Goal: Task Accomplishment & Management: Use online tool/utility

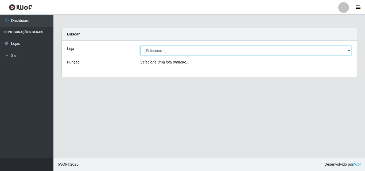
click at [156, 50] on select "[Selecione...] Atacado Vem - Loja 31 [GEOGRAPHIC_DATA]" at bounding box center [245, 50] width 211 height 9
select select "437"
click at [140, 46] on select "[Selecione...] Atacado Vem - Loja 31 [GEOGRAPHIC_DATA]" at bounding box center [245, 50] width 211 height 9
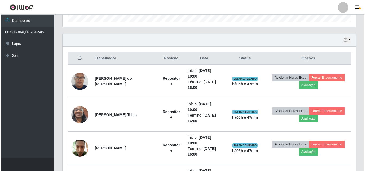
scroll to position [171, 0]
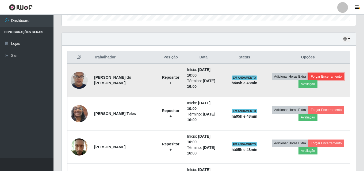
click at [315, 76] on button "Forçar Encerramento" at bounding box center [326, 76] width 36 height 7
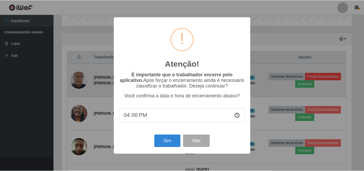
scroll to position [111, 291]
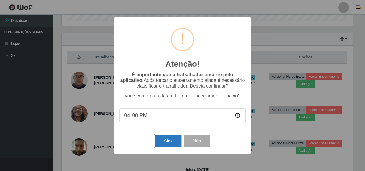
click at [162, 147] on button "Sim" at bounding box center [168, 141] width 26 height 13
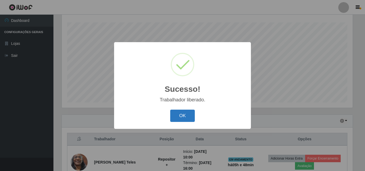
click at [179, 120] on button "OK" at bounding box center [182, 116] width 25 height 13
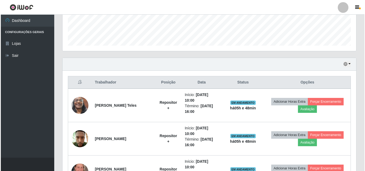
scroll to position [162, 0]
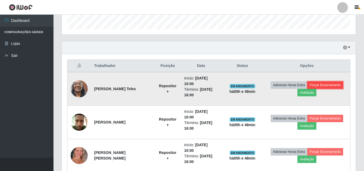
click at [327, 86] on button "Forçar Encerramento" at bounding box center [325, 85] width 36 height 7
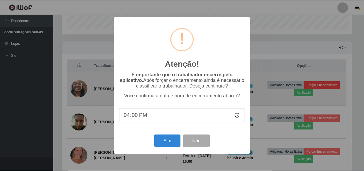
scroll to position [111, 291]
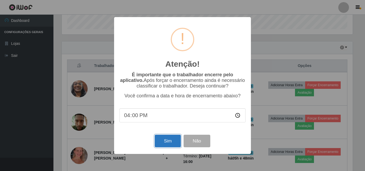
click at [172, 142] on button "Sim" at bounding box center [168, 141] width 26 height 13
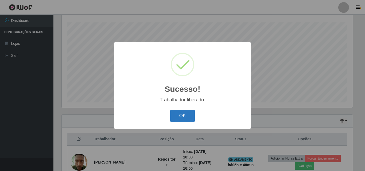
click at [190, 114] on button "OK" at bounding box center [182, 116] width 25 height 13
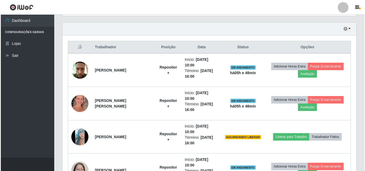
scroll to position [182, 0]
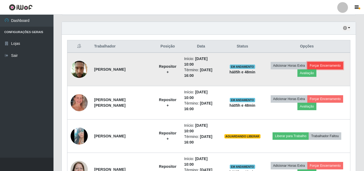
click at [327, 64] on button "Forçar Encerramento" at bounding box center [325, 65] width 36 height 7
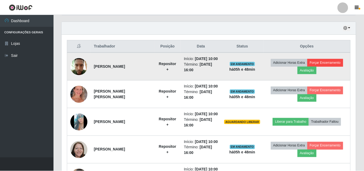
scroll to position [111, 291]
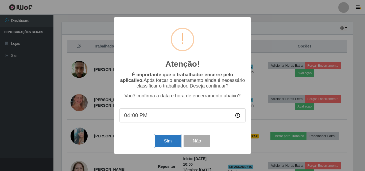
click at [168, 144] on button "Sim" at bounding box center [168, 141] width 26 height 13
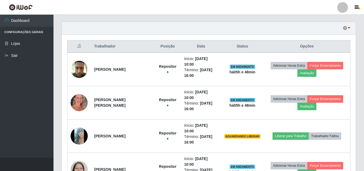
scroll to position [0, 0]
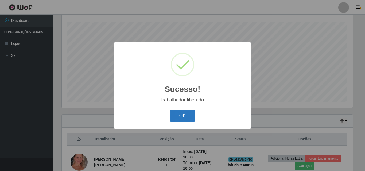
click at [183, 112] on button "OK" at bounding box center [182, 116] width 25 height 13
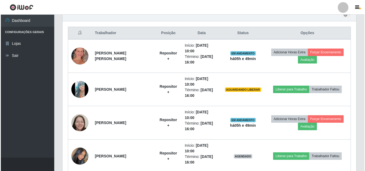
scroll to position [190, 0]
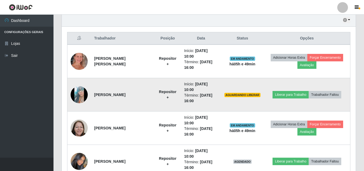
click at [79, 99] on img at bounding box center [79, 95] width 17 height 38
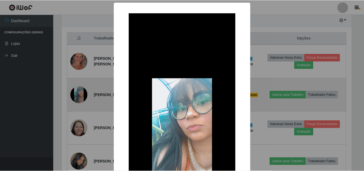
scroll to position [111, 291]
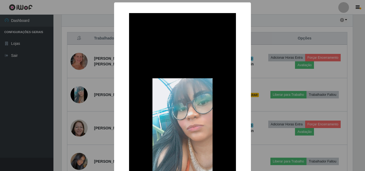
click at [290, 97] on div "× OK Cancel" at bounding box center [182, 85] width 365 height 171
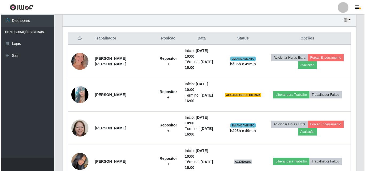
scroll to position [111, 294]
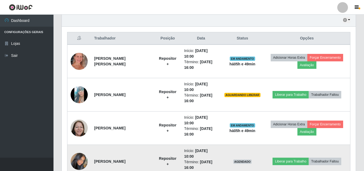
click at [85, 163] on img at bounding box center [79, 161] width 17 height 30
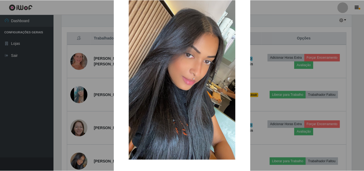
scroll to position [43, 0]
click at [283, 107] on div "× OK Cancel" at bounding box center [182, 85] width 365 height 171
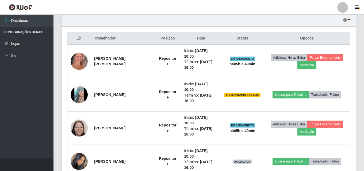
scroll to position [111, 294]
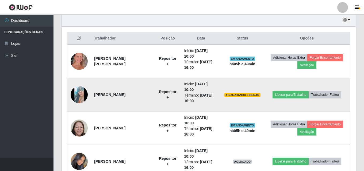
click at [78, 94] on img at bounding box center [79, 95] width 17 height 38
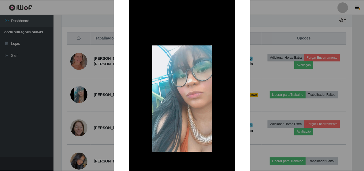
scroll to position [34, 0]
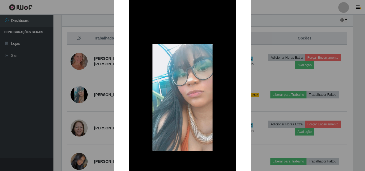
click at [305, 97] on div "× OK Cancel" at bounding box center [182, 85] width 365 height 171
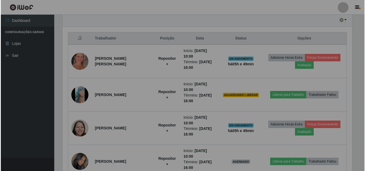
scroll to position [111, 294]
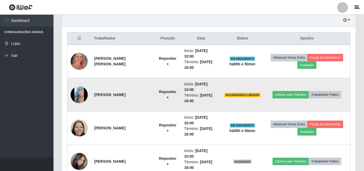
click at [80, 92] on img at bounding box center [79, 95] width 17 height 38
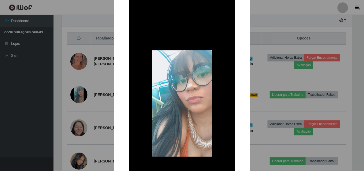
scroll to position [30, 0]
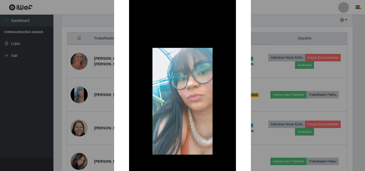
click at [305, 110] on div "× OK Cancel" at bounding box center [182, 85] width 365 height 171
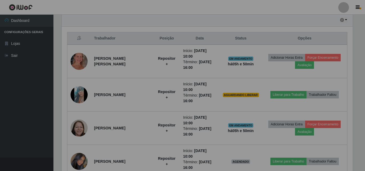
scroll to position [111, 294]
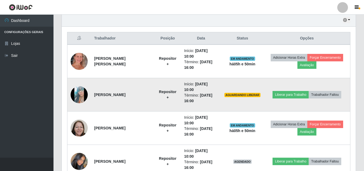
click at [80, 97] on img at bounding box center [79, 95] width 17 height 38
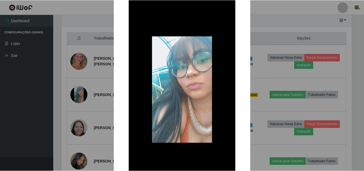
scroll to position [43, 0]
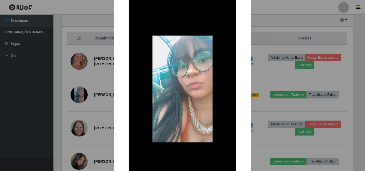
click at [302, 86] on div "× OK Cancel" at bounding box center [182, 85] width 365 height 171
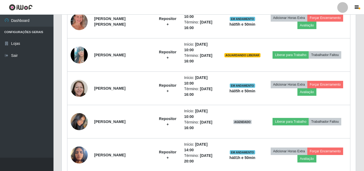
scroll to position [236, 0]
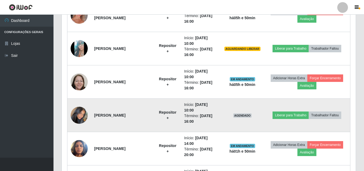
click at [82, 114] on img at bounding box center [79, 115] width 17 height 30
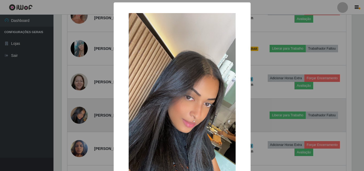
scroll to position [111, 291]
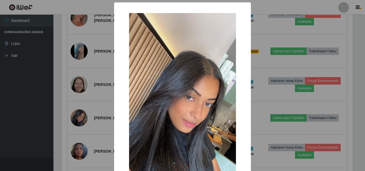
click at [304, 99] on div "× OK Cancel" at bounding box center [182, 85] width 365 height 171
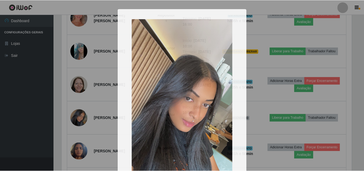
scroll to position [111, 294]
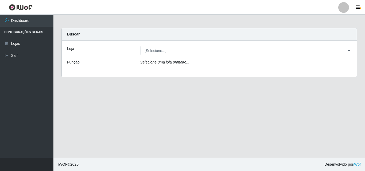
click at [172, 56] on div "Loja [Selecione...] Atacado Vem - Loja 31 [GEOGRAPHIC_DATA] Função Selecione um…" at bounding box center [209, 59] width 295 height 36
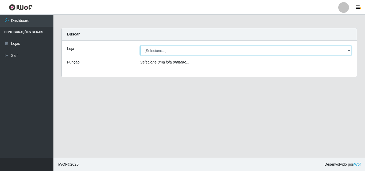
click at [182, 53] on select "[Selecione...] Atacado Vem - Loja 31 [GEOGRAPHIC_DATA]" at bounding box center [245, 50] width 211 height 9
select select "437"
click at [140, 46] on select "[Selecione...] Atacado Vem - Loja 31 [GEOGRAPHIC_DATA]" at bounding box center [245, 50] width 211 height 9
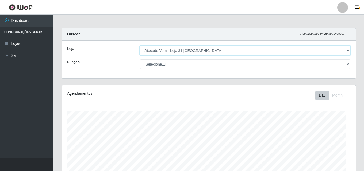
scroll to position [111, 294]
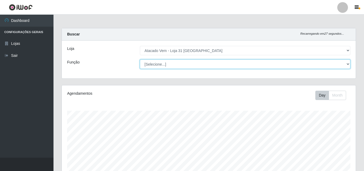
click at [174, 67] on select "[Selecione...] Carregador e Descarregador de Caminhão Carregador e Descarregado…" at bounding box center [245, 64] width 210 height 9
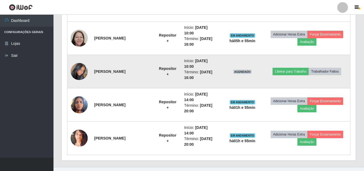
scroll to position [289, 0]
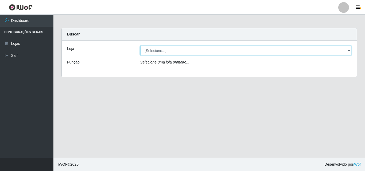
click at [183, 50] on select "[Selecione...] Atacado Vem - Loja 31 [GEOGRAPHIC_DATA]" at bounding box center [245, 50] width 211 height 9
select select "437"
click at [140, 46] on select "[Selecione...] Atacado Vem - Loja 31 [GEOGRAPHIC_DATA]" at bounding box center [245, 50] width 211 height 9
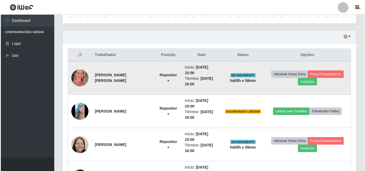
scroll to position [182, 0]
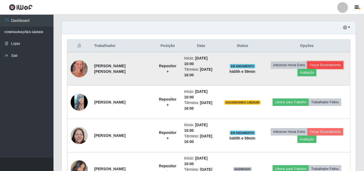
click at [327, 66] on button "Forçar Encerramento" at bounding box center [325, 64] width 36 height 7
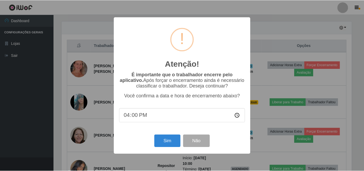
scroll to position [111, 291]
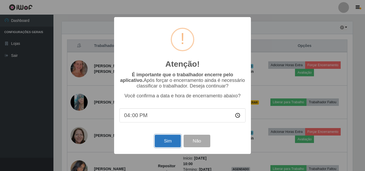
click at [169, 145] on button "Sim" at bounding box center [168, 141] width 26 height 13
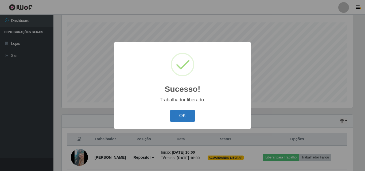
click at [179, 113] on button "OK" at bounding box center [182, 116] width 25 height 13
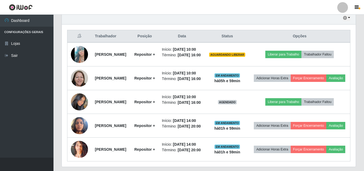
scroll to position [195, 0]
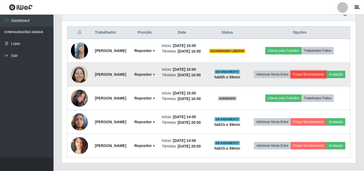
click at [322, 78] on button "Forçar Encerramento" at bounding box center [309, 74] width 36 height 7
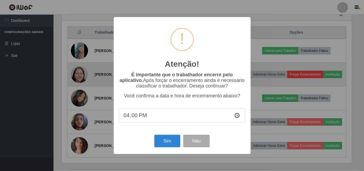
scroll to position [111, 291]
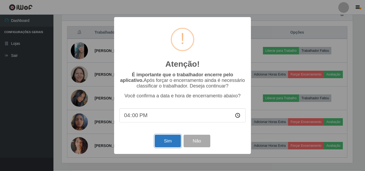
click at [171, 143] on button "Sim" at bounding box center [168, 141] width 26 height 13
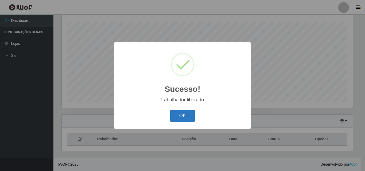
click at [184, 115] on button "OK" at bounding box center [182, 116] width 25 height 13
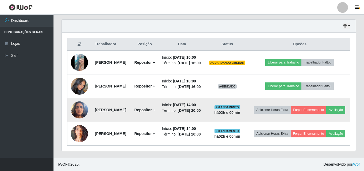
scroll to position [195, 0]
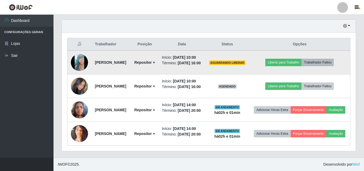
drag, startPoint x: 261, startPoint y: 78, endPoint x: 330, endPoint y: 53, distance: 73.4
click at [319, 59] on button "Trabalhador Faltou" at bounding box center [317, 62] width 32 height 7
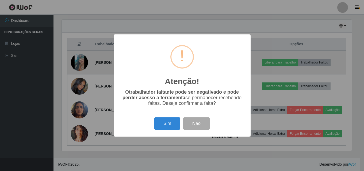
scroll to position [111, 291]
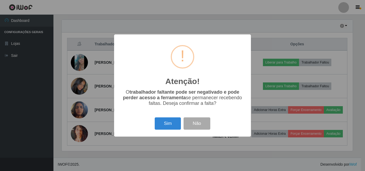
click at [279, 105] on div "Atenção! × O trabalhador faltante pode ser negativado e pode perder acesso a fe…" at bounding box center [182, 85] width 365 height 171
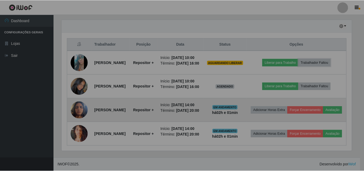
scroll to position [111, 294]
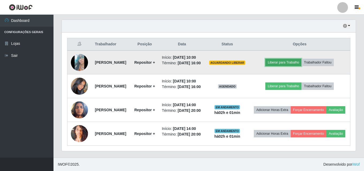
click at [298, 59] on button "Liberar para Trabalho" at bounding box center [283, 62] width 36 height 7
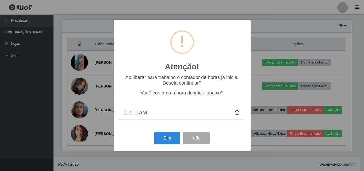
scroll to position [111, 291]
click at [175, 139] on button "Sim" at bounding box center [168, 138] width 26 height 13
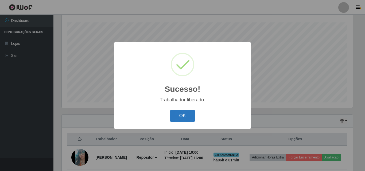
click at [191, 113] on button "OK" at bounding box center [182, 116] width 25 height 13
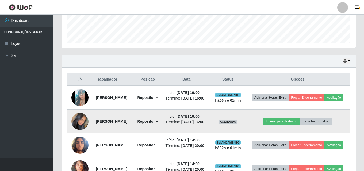
scroll to position [169, 0]
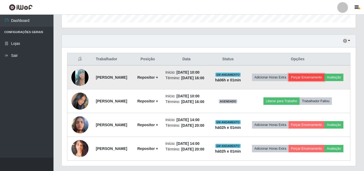
click at [317, 74] on button "Forçar Encerramento" at bounding box center [306, 77] width 36 height 7
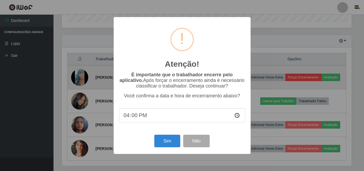
scroll to position [111, 291]
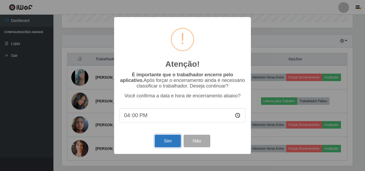
click at [176, 141] on button "Sim" at bounding box center [168, 141] width 26 height 13
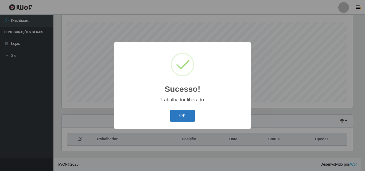
click at [185, 117] on button "OK" at bounding box center [182, 116] width 25 height 13
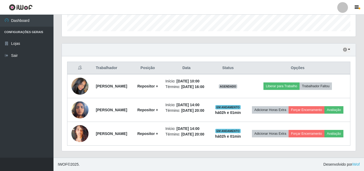
scroll to position [172, 0]
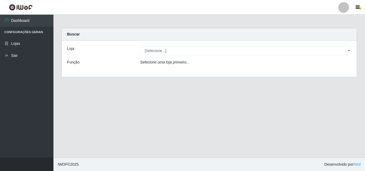
drag, startPoint x: 305, startPoint y: 45, endPoint x: 306, endPoint y: 48, distance: 2.8
click at [305, 45] on div "Loja [Selecione...] Atacado Vem - Loja 31 [GEOGRAPHIC_DATA] Função Selecione um…" at bounding box center [209, 59] width 295 height 36
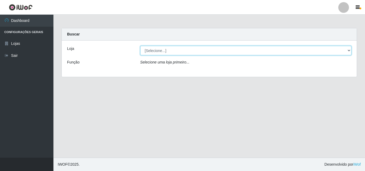
click at [306, 51] on select "[Selecione...] Atacado Vem - Loja 31 [GEOGRAPHIC_DATA]" at bounding box center [245, 50] width 211 height 9
select select "437"
click at [140, 46] on select "[Selecione...] Atacado Vem - Loja 31 [GEOGRAPHIC_DATA]" at bounding box center [245, 50] width 211 height 9
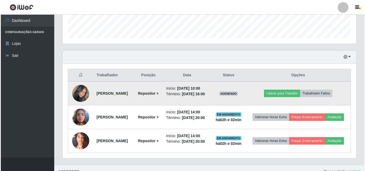
scroll to position [172, 0]
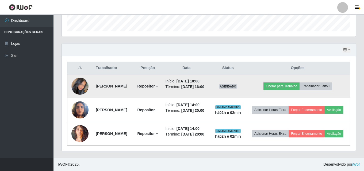
click at [78, 79] on img at bounding box center [79, 86] width 17 height 30
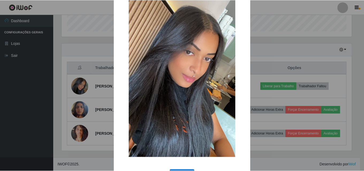
scroll to position [53, 0]
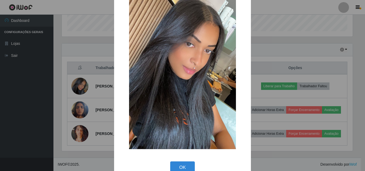
click at [283, 47] on div "× OK Cancel" at bounding box center [182, 85] width 365 height 171
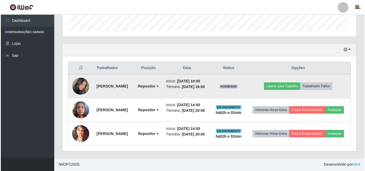
scroll to position [111, 294]
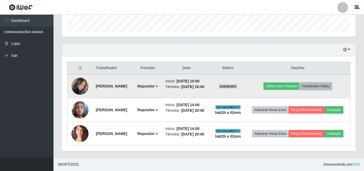
click at [322, 83] on button "Trabalhador Faltou" at bounding box center [315, 86] width 32 height 7
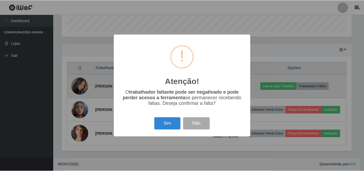
scroll to position [111, 291]
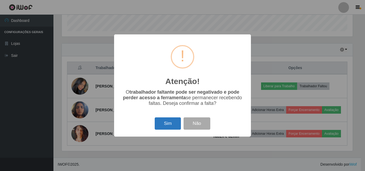
click at [164, 123] on button "Sim" at bounding box center [168, 124] width 26 height 13
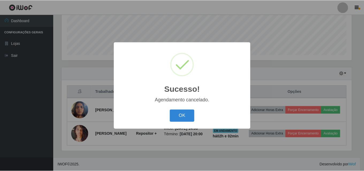
scroll to position [144, 0]
click at [185, 114] on button "OK" at bounding box center [182, 116] width 25 height 13
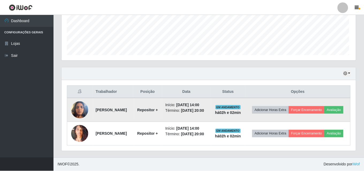
scroll to position [111, 294]
